Goal: Obtain resource: Obtain resource

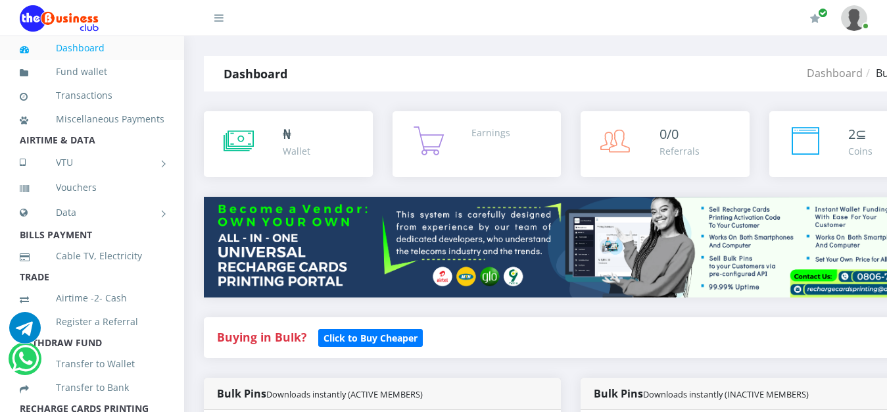
scroll to position [570, 0]
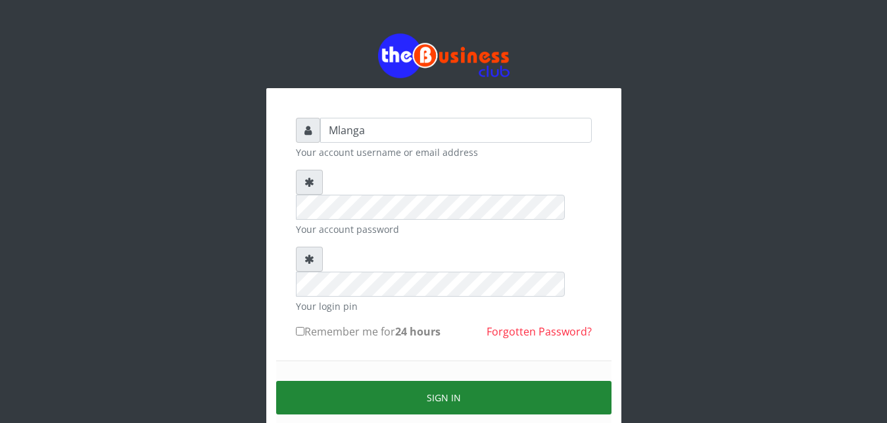
click at [435, 381] on button "Sign in" at bounding box center [443, 398] width 335 height 34
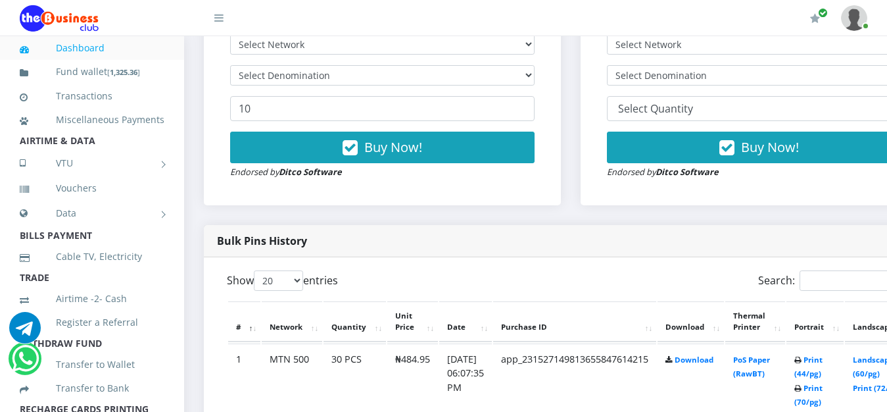
scroll to position [503, 0]
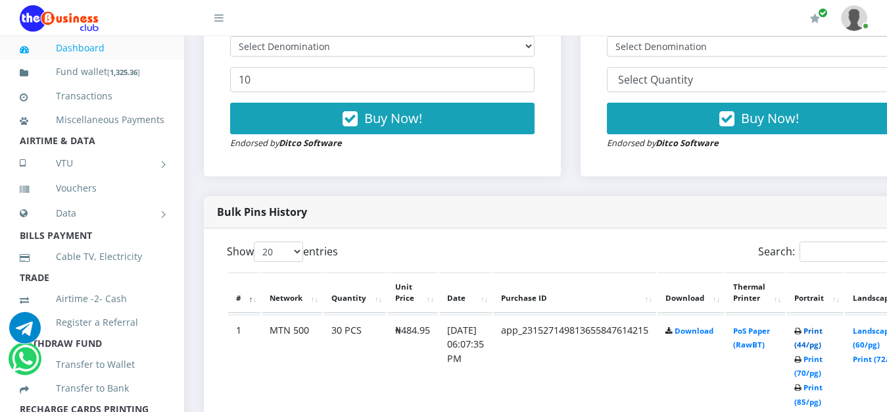
click at [823, 333] on link "Print (44/pg)" at bounding box center [808, 338] width 28 height 24
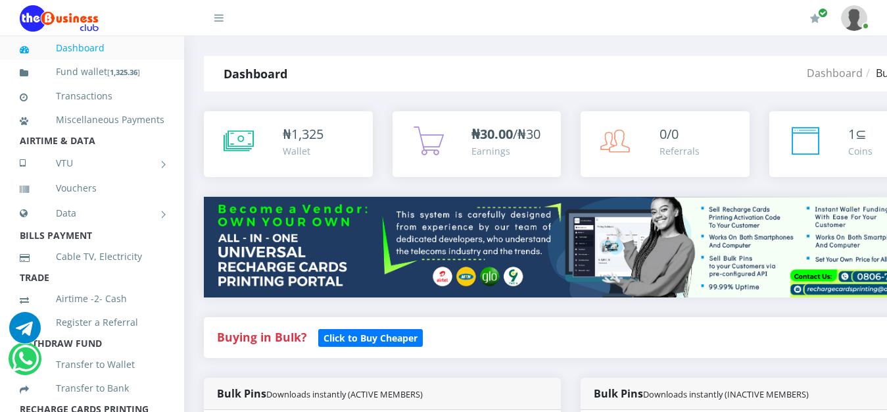
scroll to position [503, 0]
